Goal: Task Accomplishment & Management: Complete application form

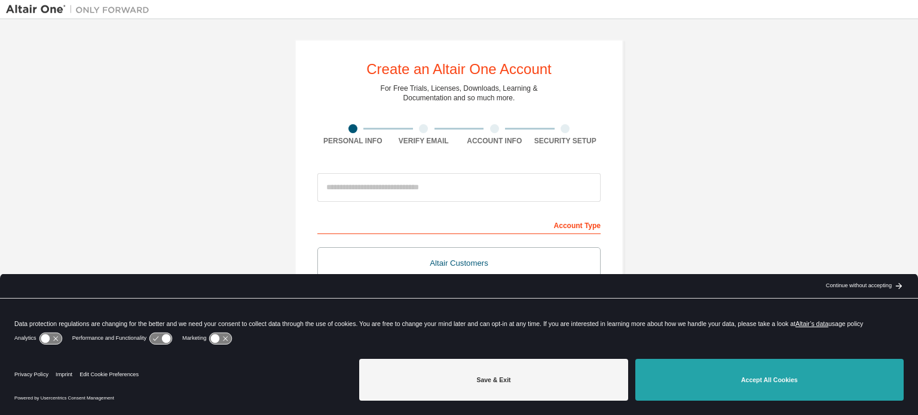
click at [709, 385] on button "Accept All Cookies" at bounding box center [769, 380] width 268 height 42
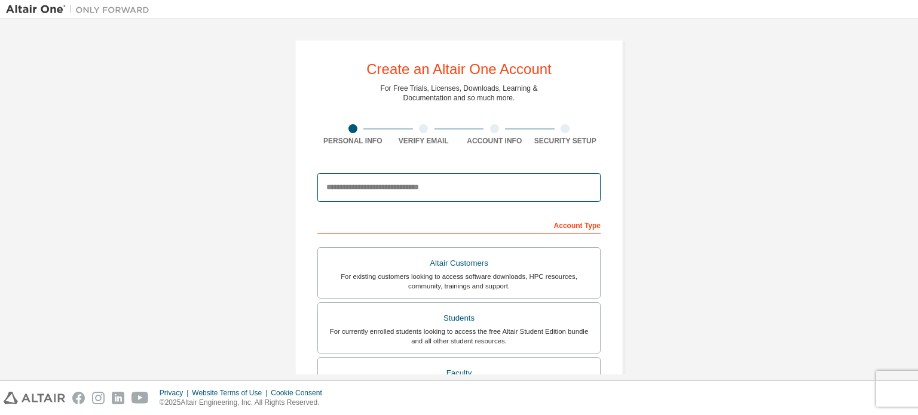
click at [454, 195] on input "email" at bounding box center [458, 187] width 283 height 29
type input "*"
click at [427, 184] on input "email" at bounding box center [458, 187] width 283 height 29
type input "**********"
click at [645, 155] on div "**********" at bounding box center [459, 341] width 906 height 633
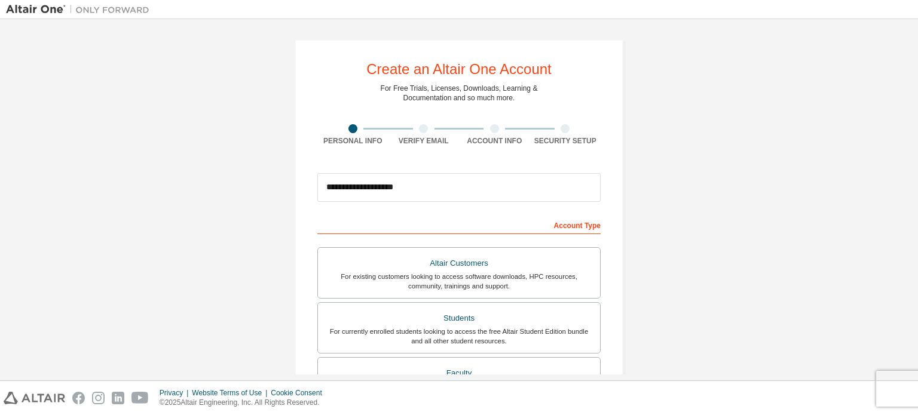
scroll to position [141, 0]
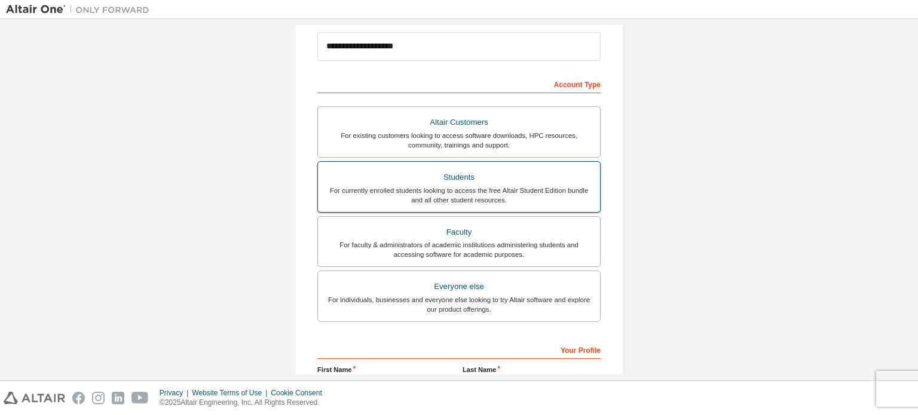
click at [545, 179] on div "Students" at bounding box center [459, 177] width 268 height 17
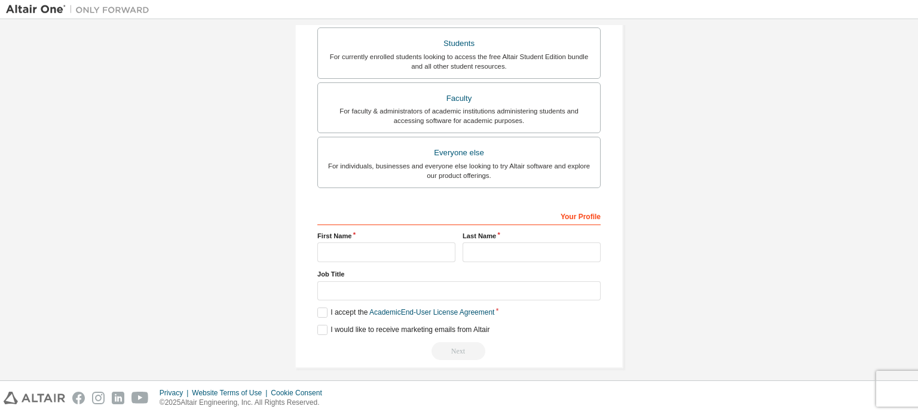
scroll to position [280, 0]
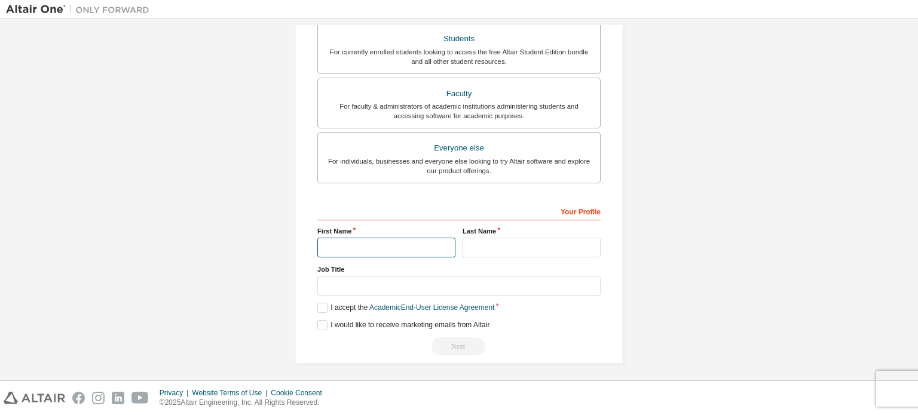
click at [394, 243] on input "text" at bounding box center [386, 248] width 138 height 20
type input "*****"
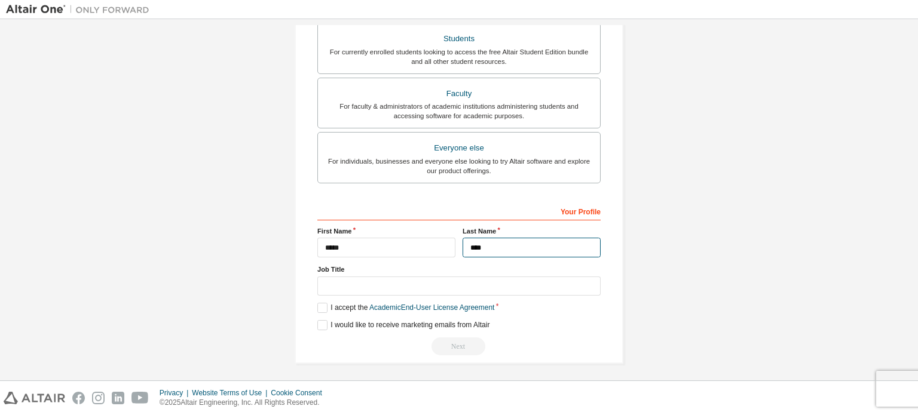
type input "****"
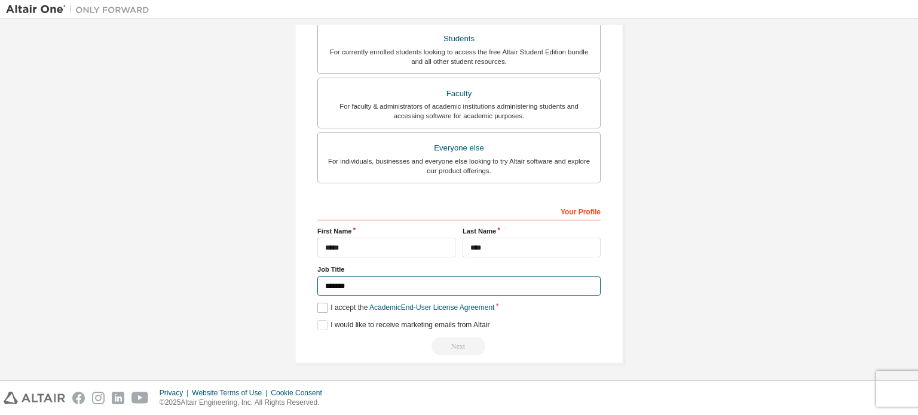
type input "*******"
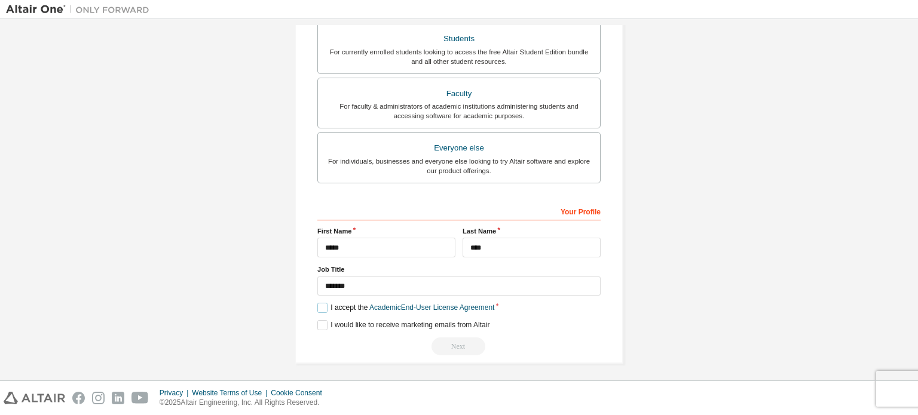
click at [322, 305] on label "I accept the Academic End-User License Agreement" at bounding box center [405, 308] width 177 height 10
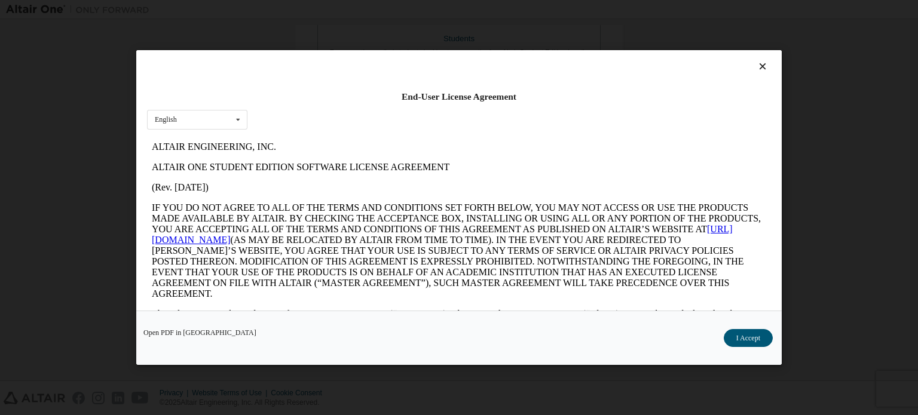
scroll to position [0, 0]
click at [185, 121] on div "English English" at bounding box center [197, 120] width 100 height 20
click at [740, 336] on button "I Accept" at bounding box center [748, 338] width 49 height 18
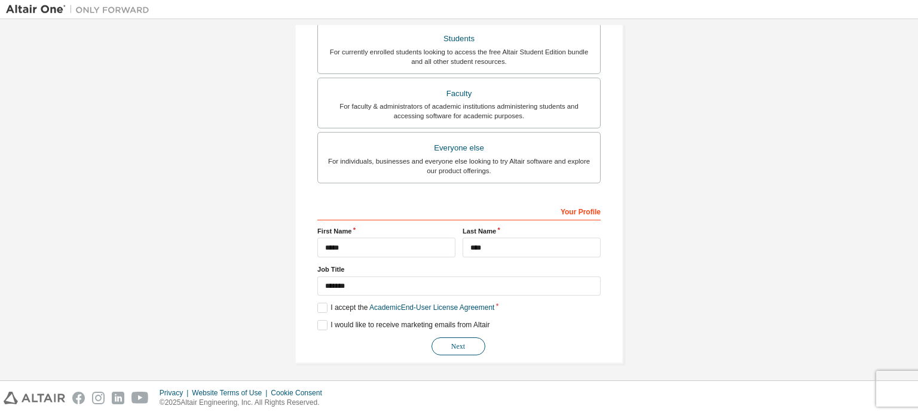
click at [460, 345] on button "Next" at bounding box center [459, 347] width 54 height 18
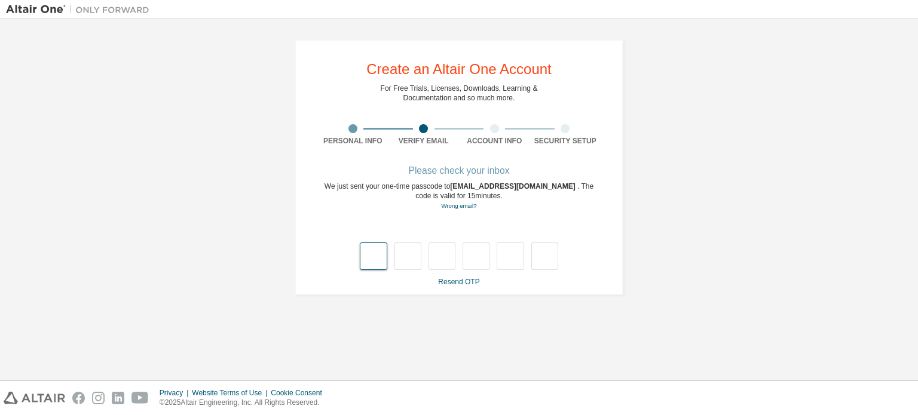
type input "*"
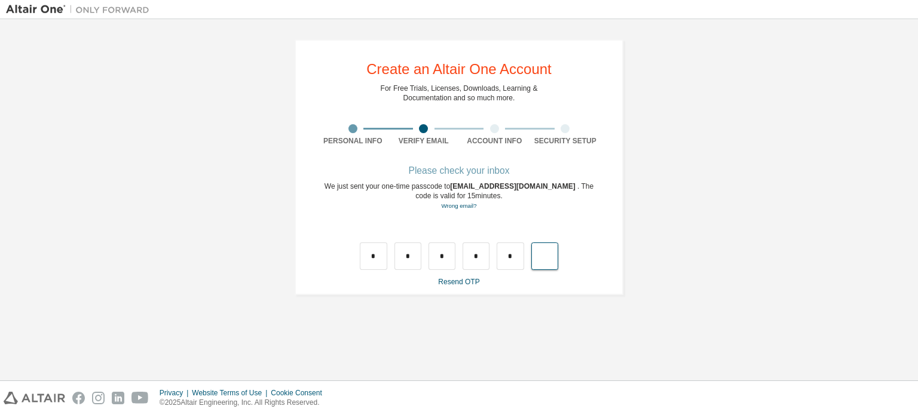
type input "*"
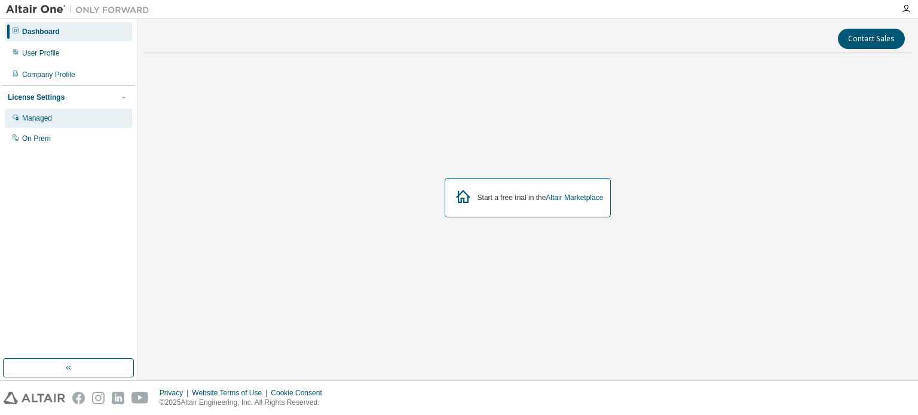
click at [32, 120] on div "Managed" at bounding box center [37, 119] width 30 height 10
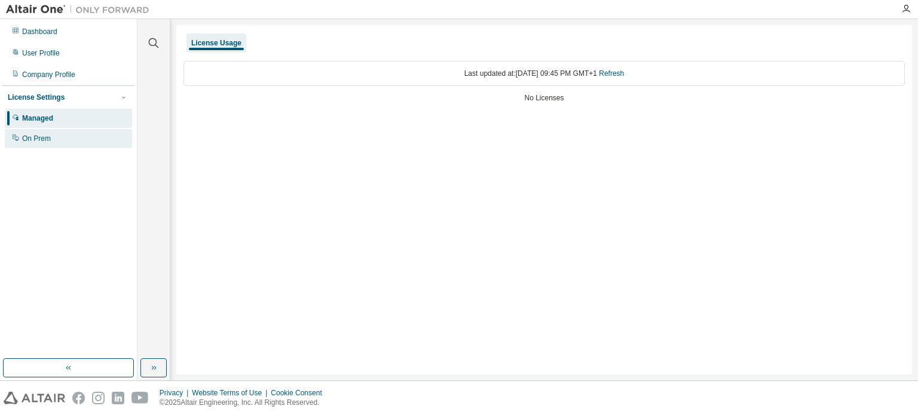
click at [59, 136] on div "On Prem" at bounding box center [68, 138] width 127 height 19
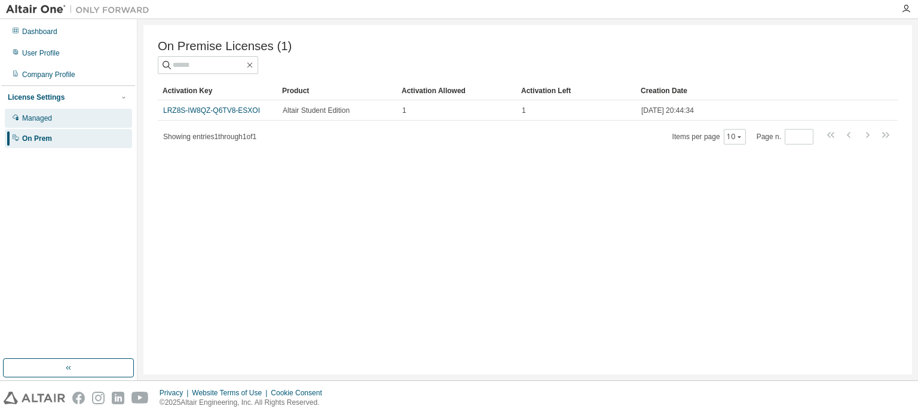
click at [71, 121] on div "Managed" at bounding box center [68, 118] width 127 height 19
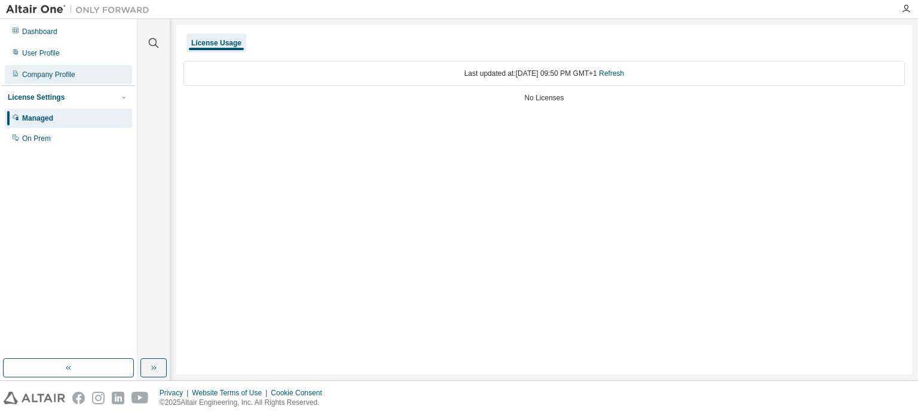
click at [65, 68] on div "Company Profile" at bounding box center [68, 74] width 127 height 19
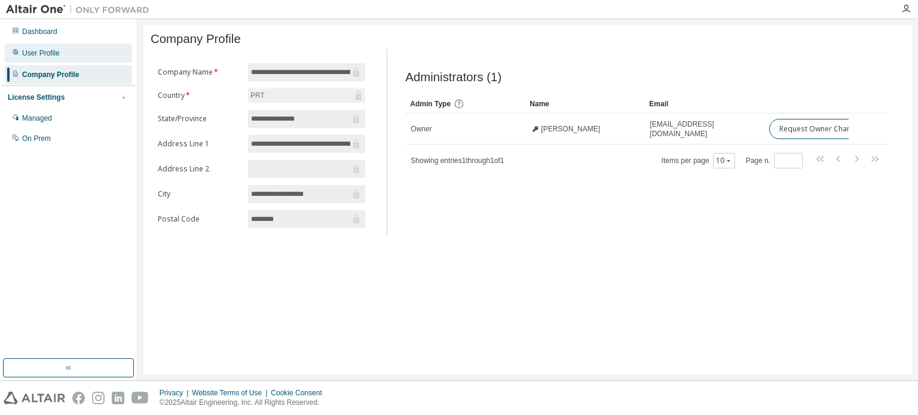
click at [62, 52] on div "User Profile" at bounding box center [68, 53] width 127 height 19
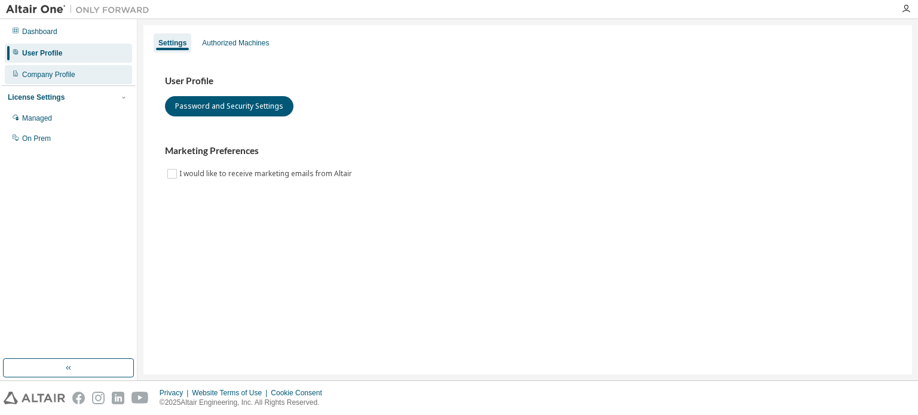
click at [62, 69] on div "Company Profile" at bounding box center [68, 74] width 127 height 19
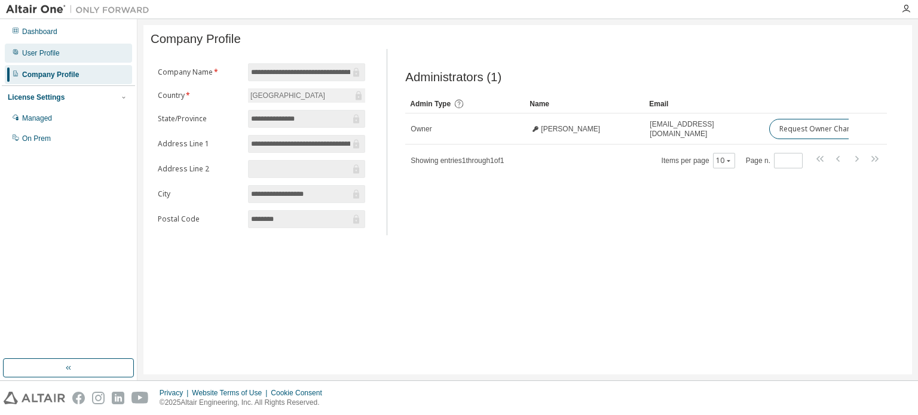
click at [54, 53] on div "User Profile" at bounding box center [41, 53] width 38 height 10
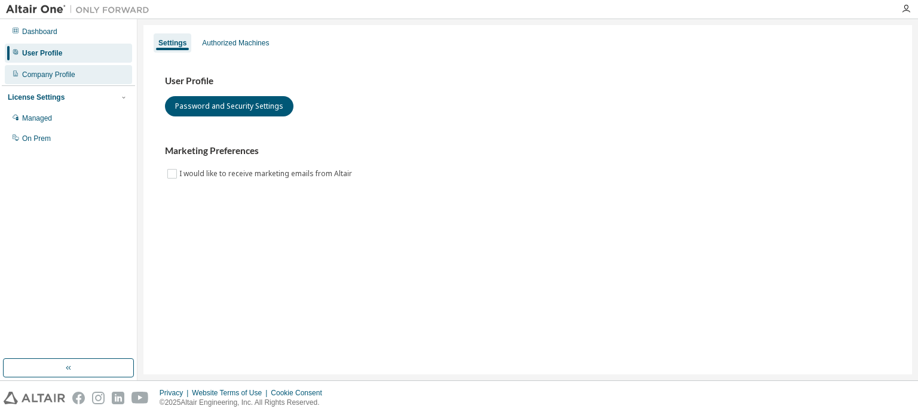
click at [54, 69] on div "Company Profile" at bounding box center [68, 74] width 127 height 19
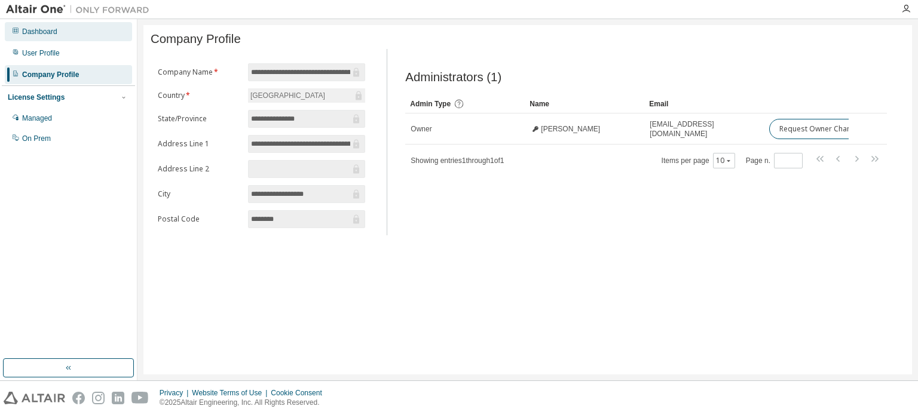
click at [55, 27] on div "Dashboard" at bounding box center [39, 32] width 35 height 10
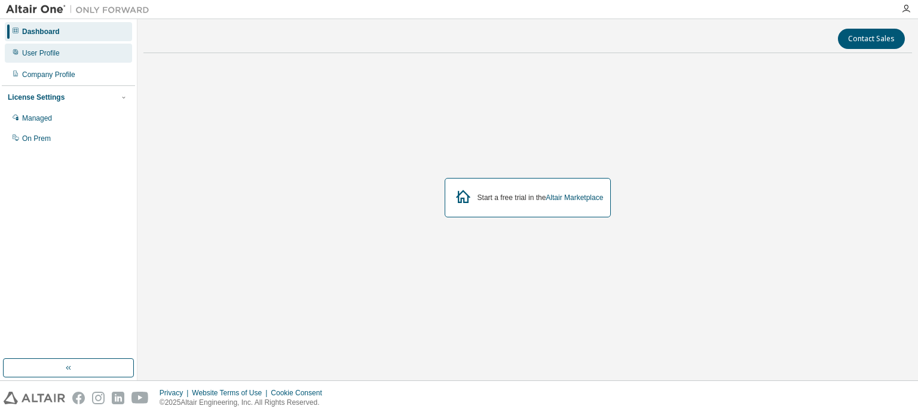
click at [50, 44] on div "User Profile" at bounding box center [68, 53] width 127 height 19
